Goal: Communication & Community: Connect with others

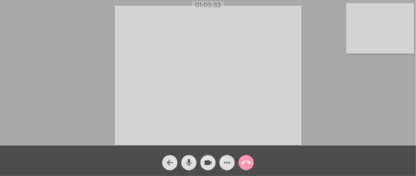
click at [245, 167] on mat-icon "call_end" at bounding box center [245, 162] width 9 height 9
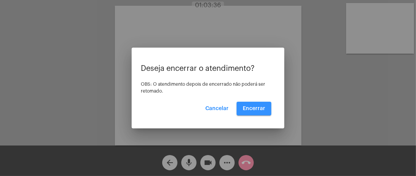
click at [249, 112] on button "Encerrar" at bounding box center [254, 109] width 35 height 14
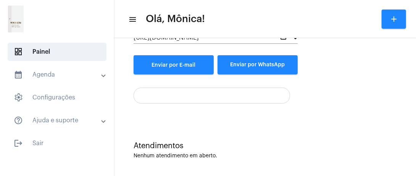
scroll to position [108, 0]
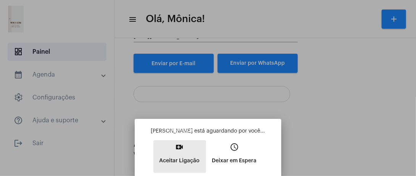
click at [185, 147] on button "video_call Aceitar Ligação" at bounding box center [179, 156] width 53 height 33
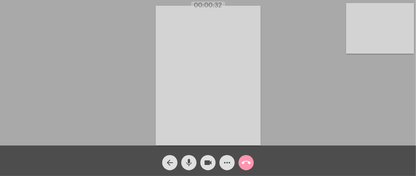
click at [124, 69] on div "Acessando Câmera e Microfone..." at bounding box center [208, 75] width 414 height 146
click at [75, 72] on div "Acessando Câmera e Microfone..." at bounding box center [208, 75] width 414 height 146
click at [378, 28] on video at bounding box center [380, 28] width 68 height 51
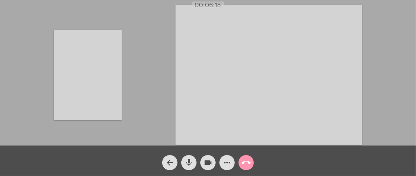
click at [83, 56] on video at bounding box center [88, 75] width 68 height 90
